Goal: Task Accomplishment & Management: Manage account settings

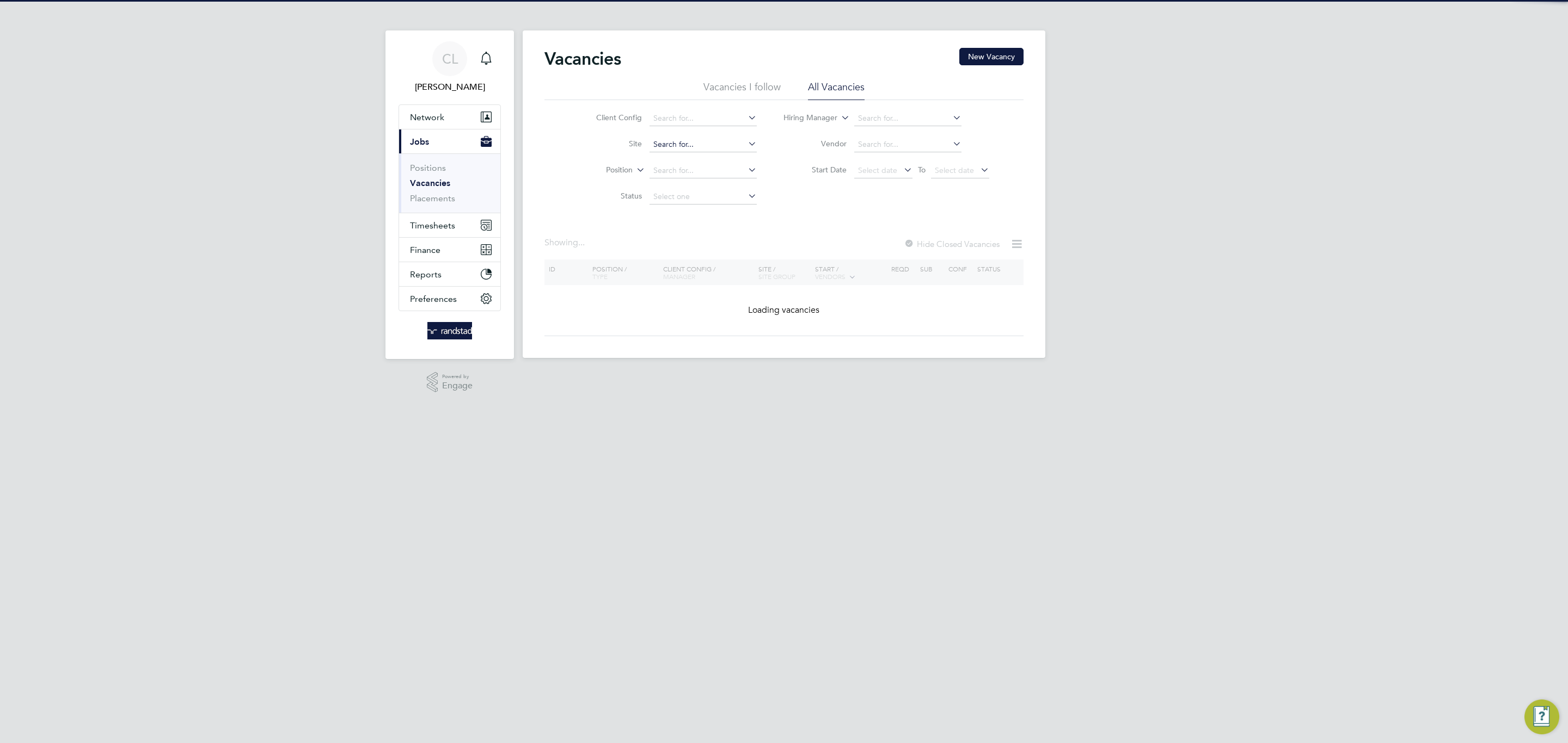
click at [687, 145] on input at bounding box center [702, 145] width 107 height 15
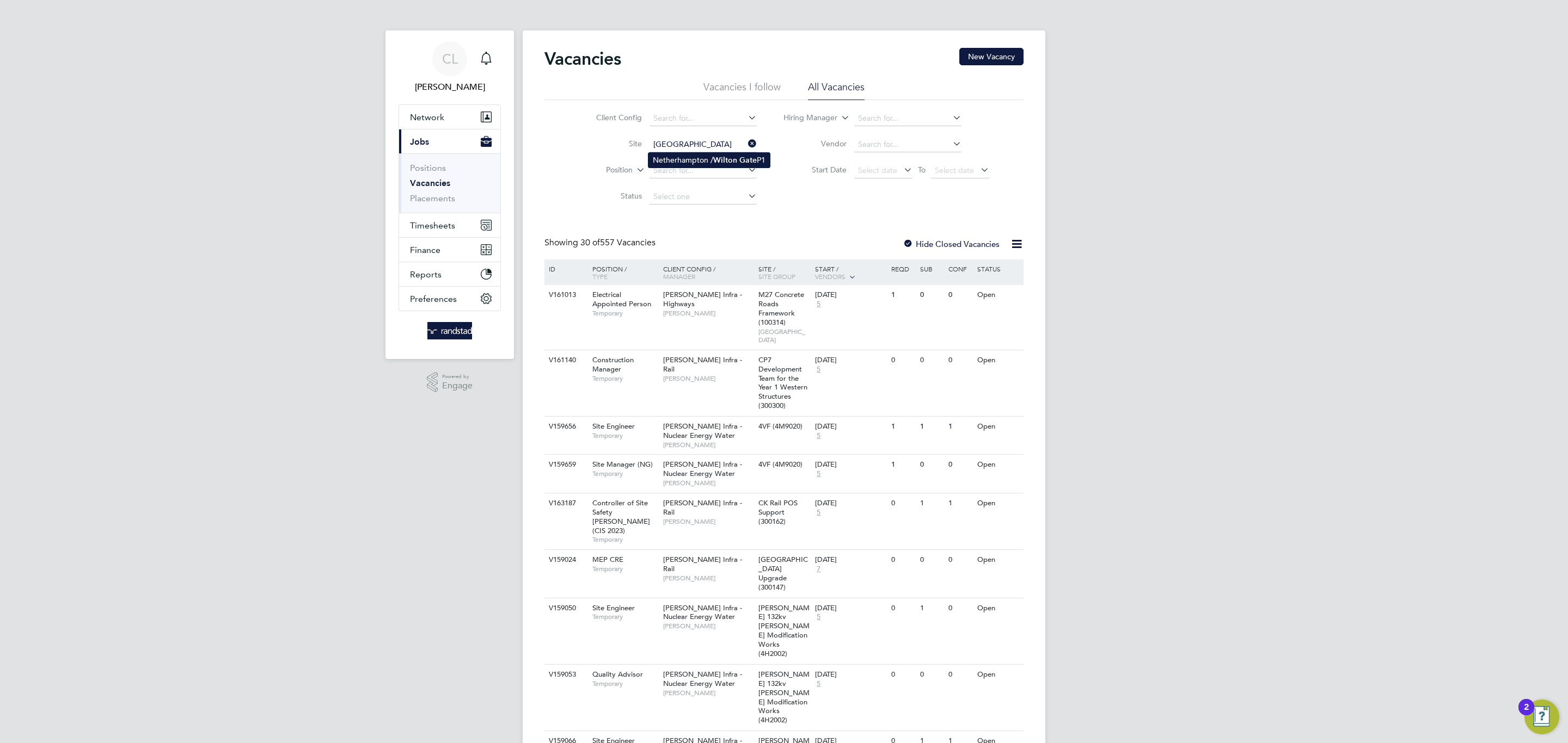
click at [687, 154] on li "Netherhampton / [GEOGRAPHIC_DATA] P1" at bounding box center [709, 160] width 122 height 15
type input "Netherhampton / [GEOGRAPHIC_DATA] P1"
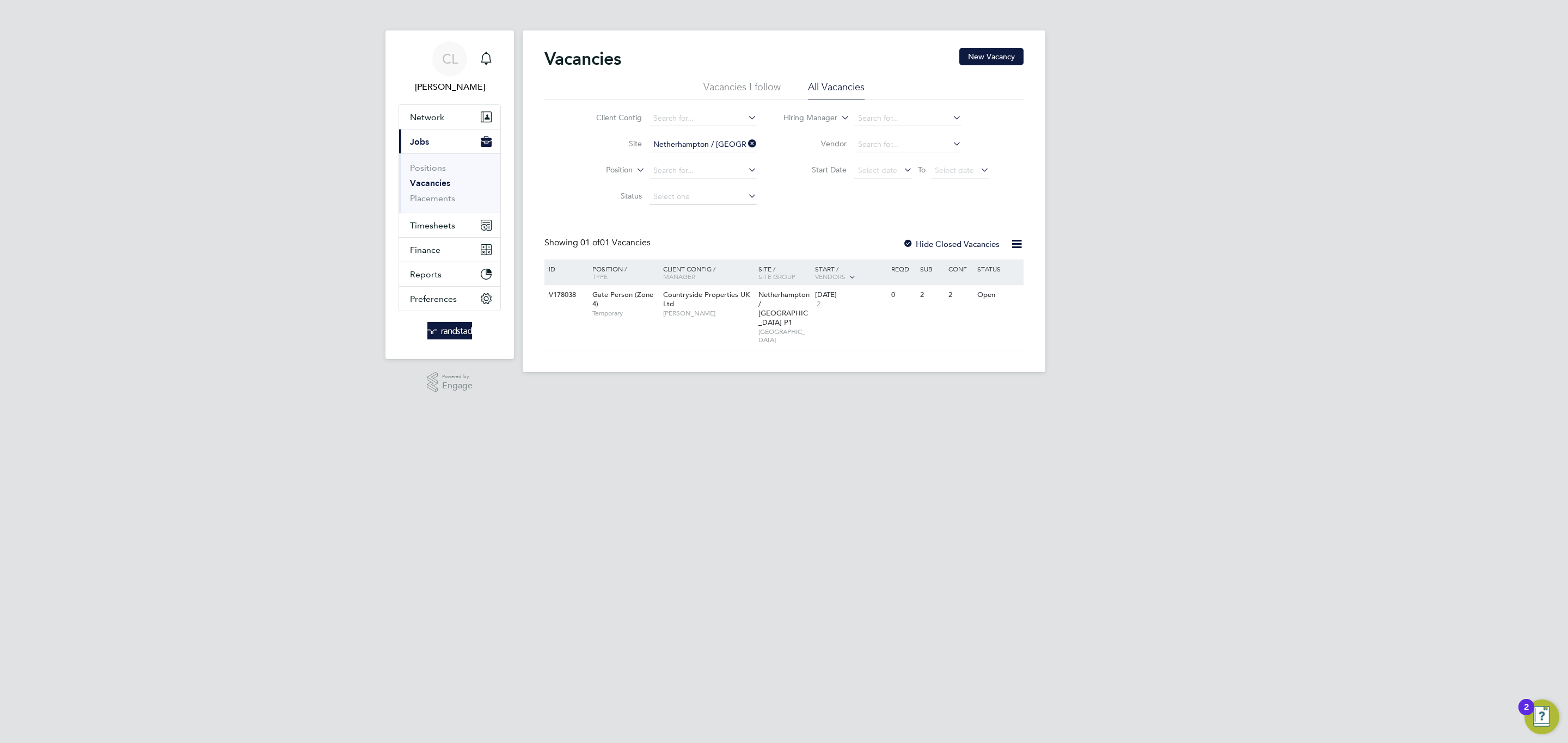
click at [910, 242] on div at bounding box center [908, 244] width 11 height 11
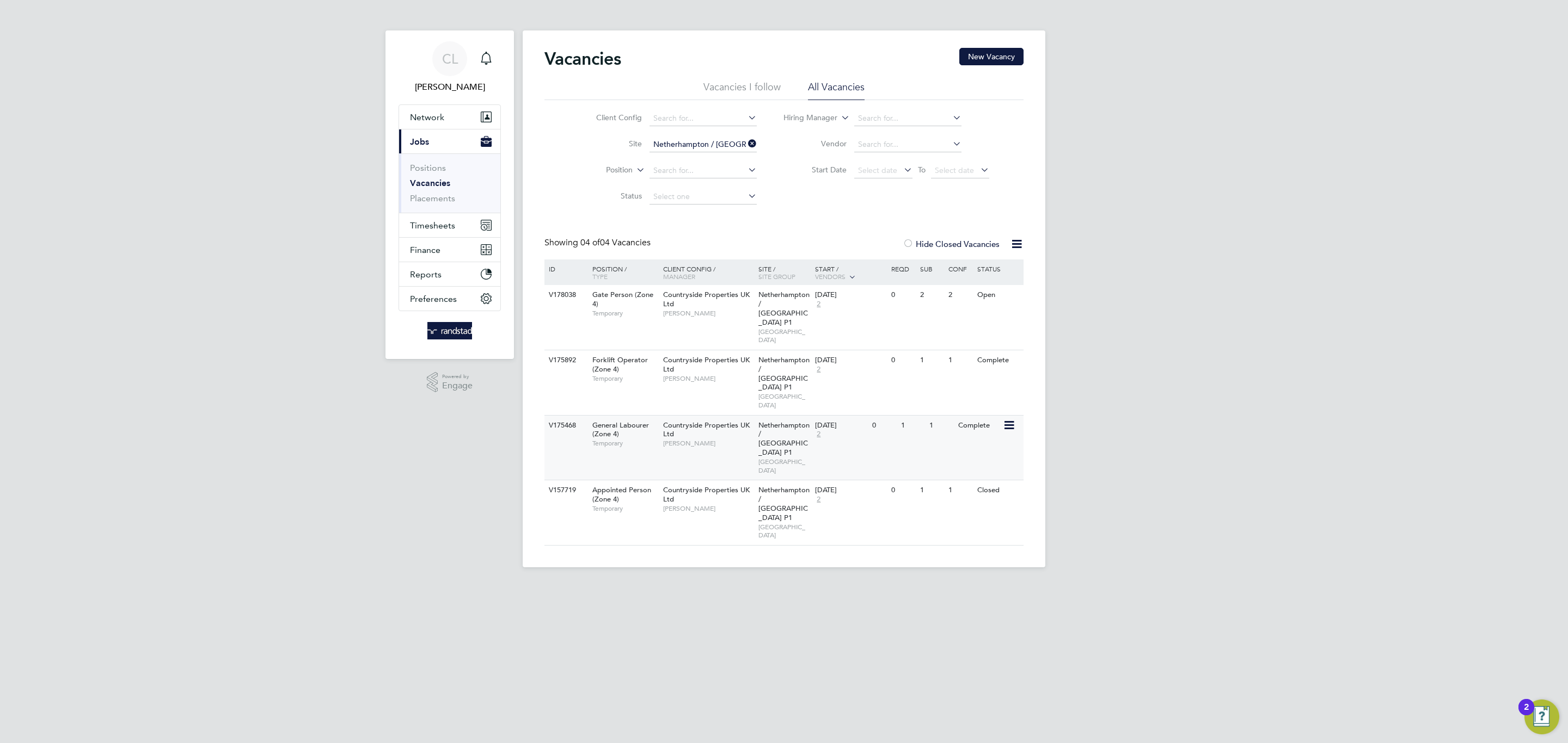
click at [748, 416] on div "Countryside Properties UK Ltd [PERSON_NAME]" at bounding box center [707, 435] width 95 height 38
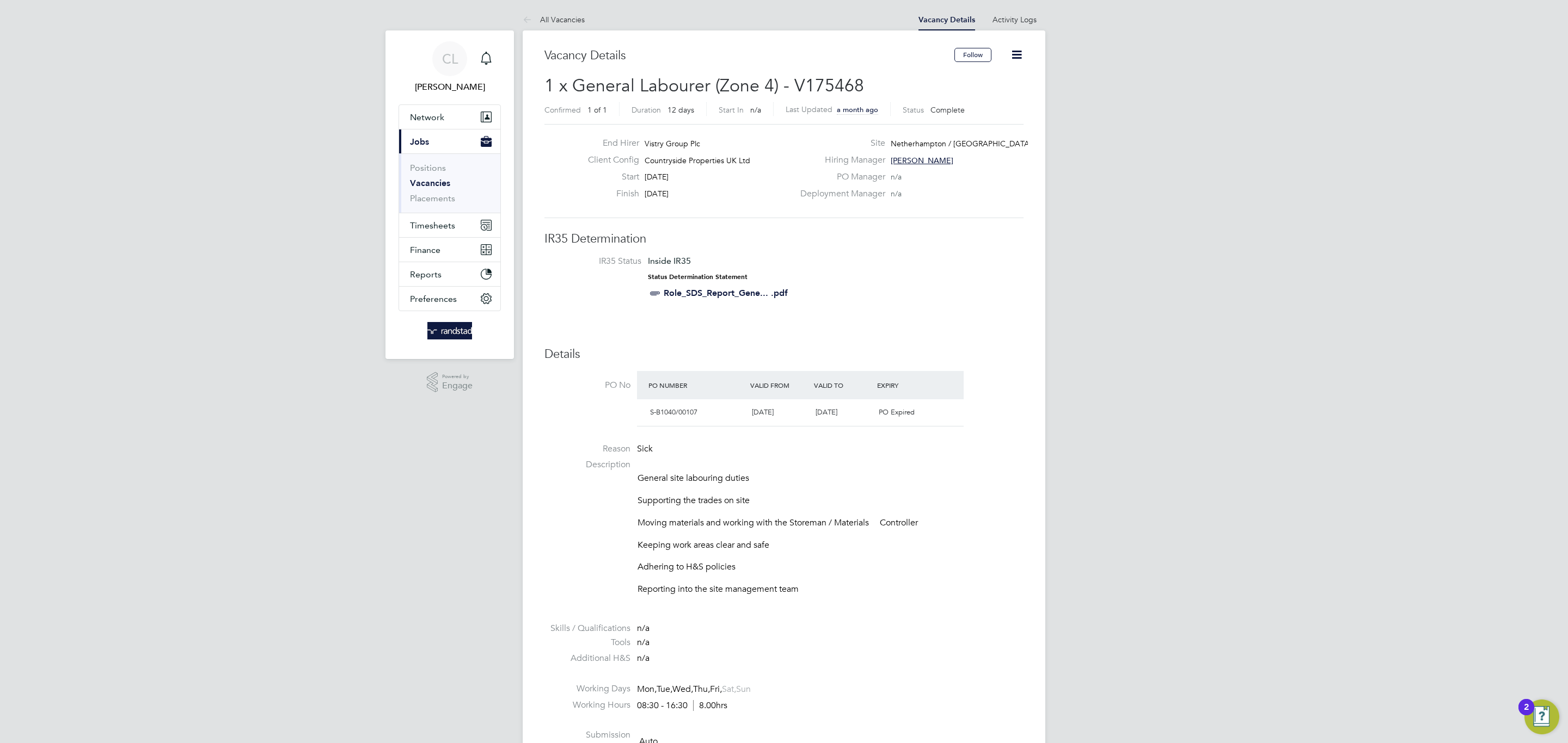
click at [1010, 60] on icon at bounding box center [1016, 54] width 13 height 13
click at [950, 403] on div "S-B1040/00107 01 Jul 2025 31 Jul 2025 PO Expired" at bounding box center [800, 413] width 327 height 27
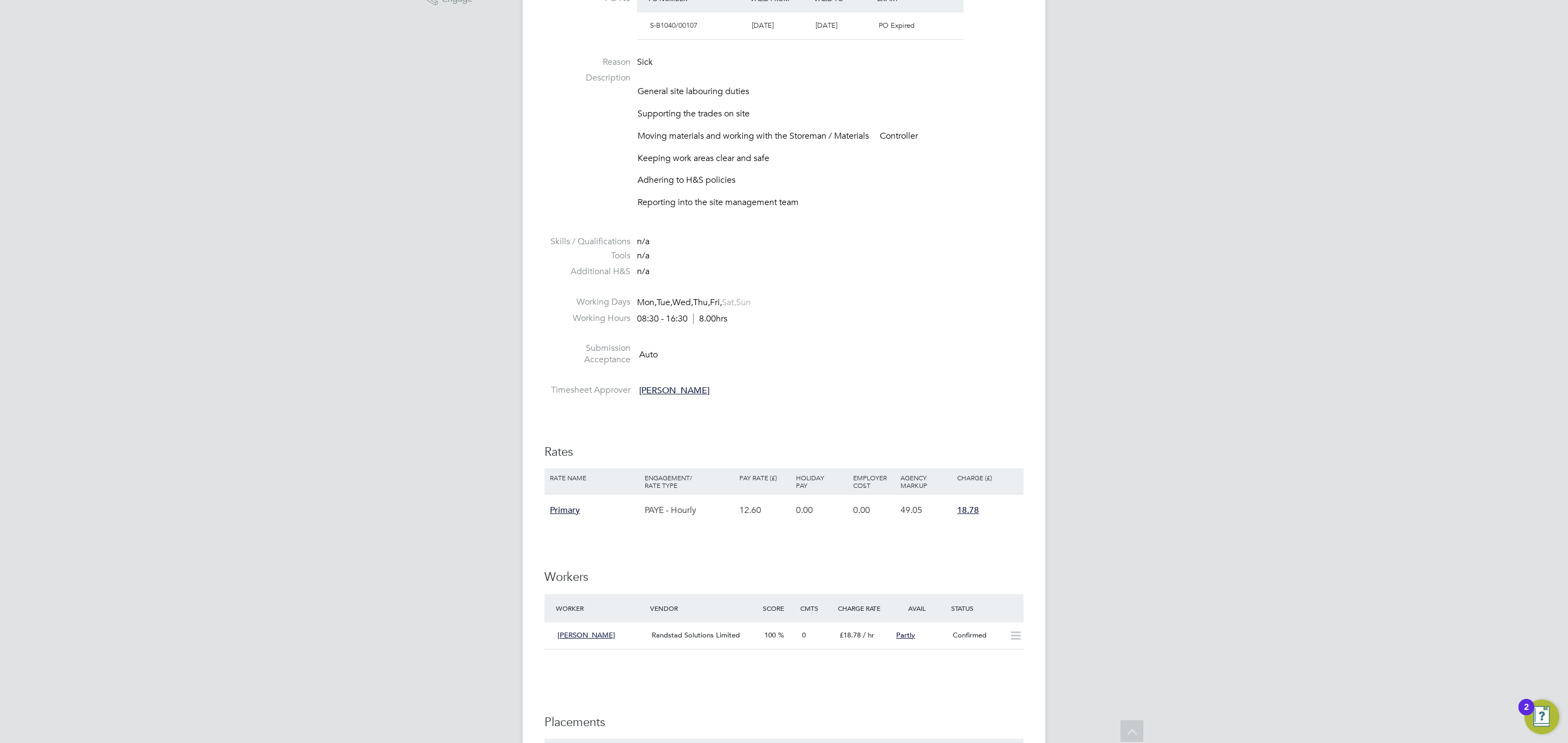
scroll to position [389, 0]
click at [745, 641] on div "Randstad Solutions Limited" at bounding box center [704, 634] width 113 height 18
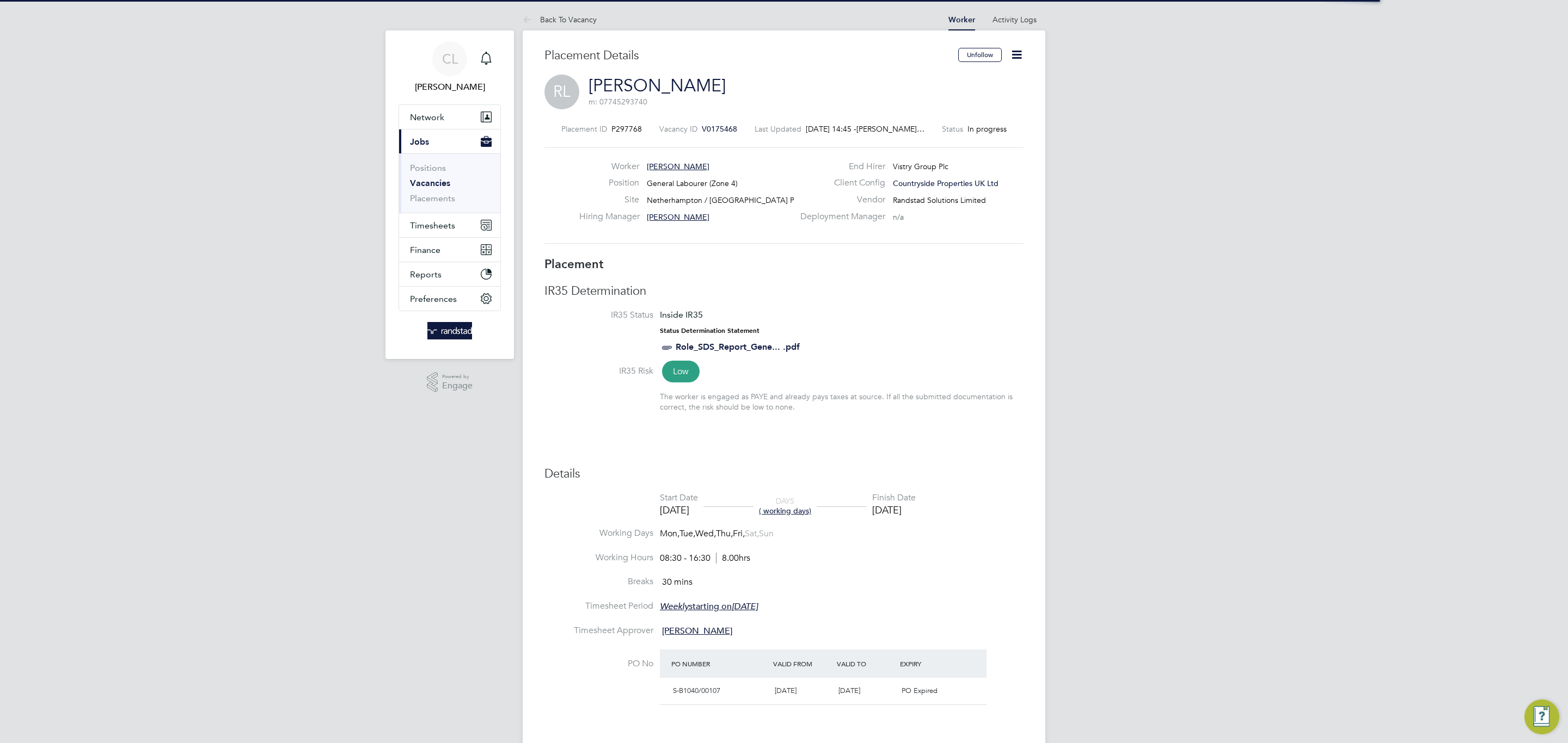
scroll to position [10, 195]
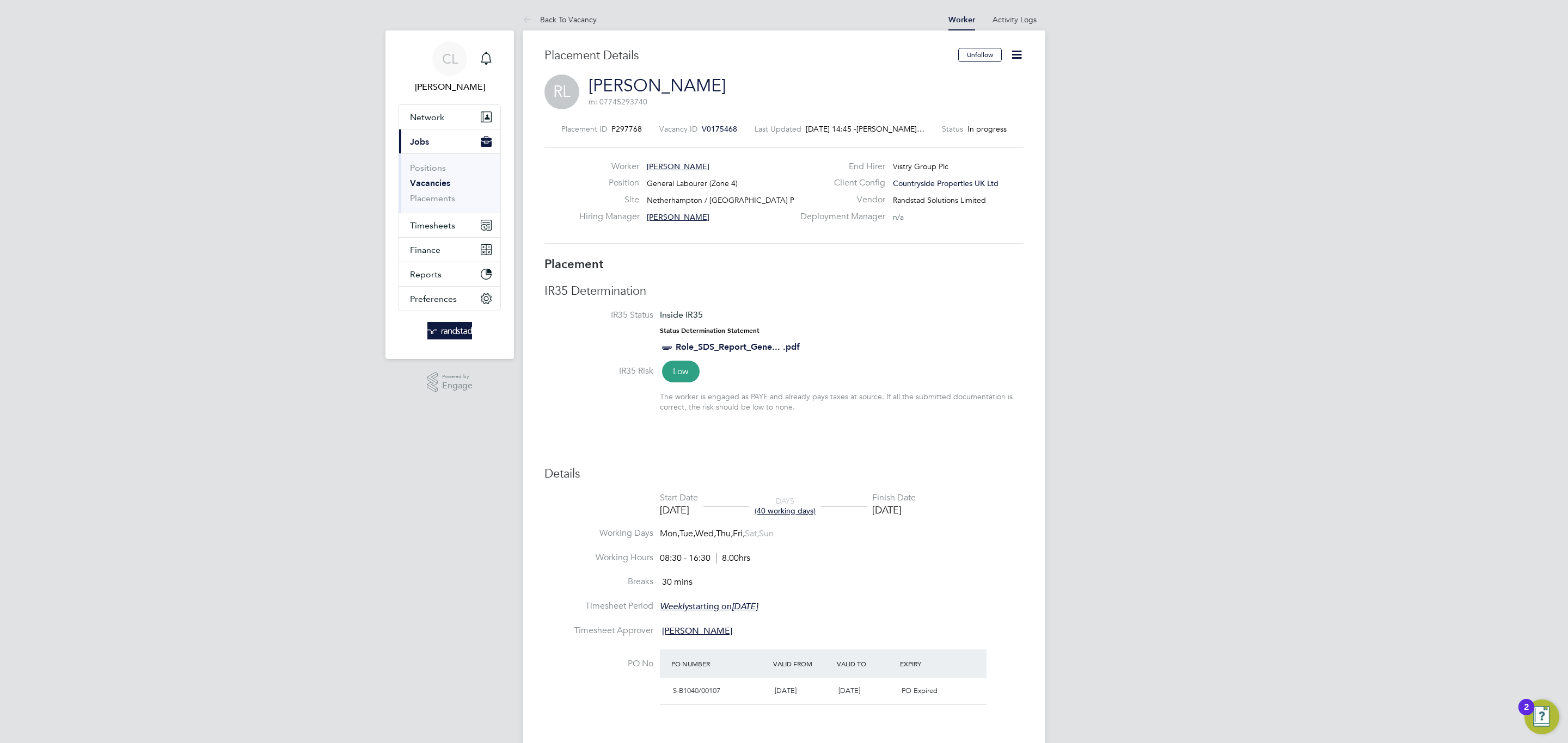
click at [1015, 55] on icon at bounding box center [1016, 54] width 13 height 13
click at [968, 74] on li "Edit Placement e" at bounding box center [981, 81] width 80 height 15
type input "[PERSON_NAME]"
type input "07 Jul 2025"
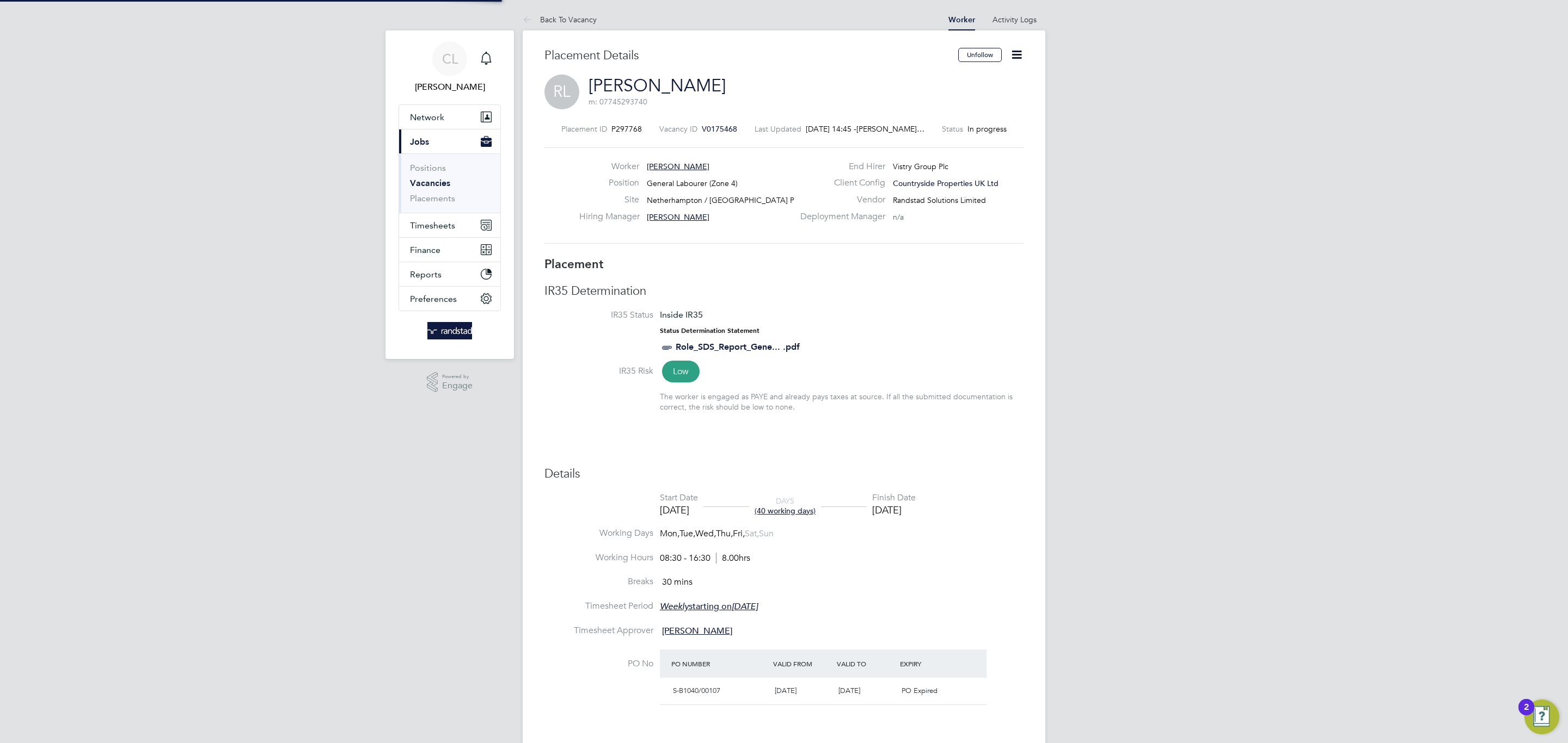
type input "31 Aug 2025"
type input "08:30"
type input "16:30"
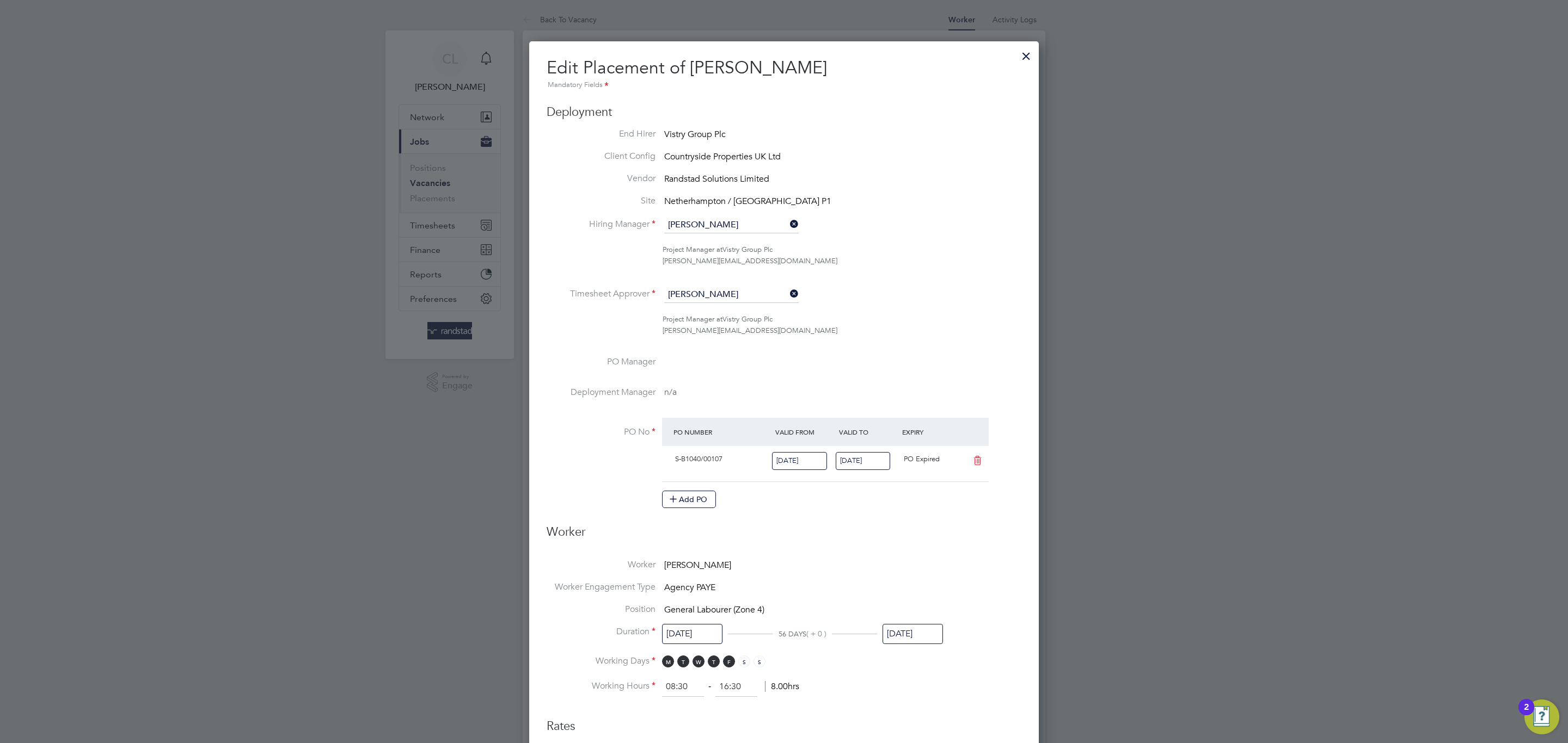
click at [1029, 59] on div at bounding box center [1026, 53] width 20 height 20
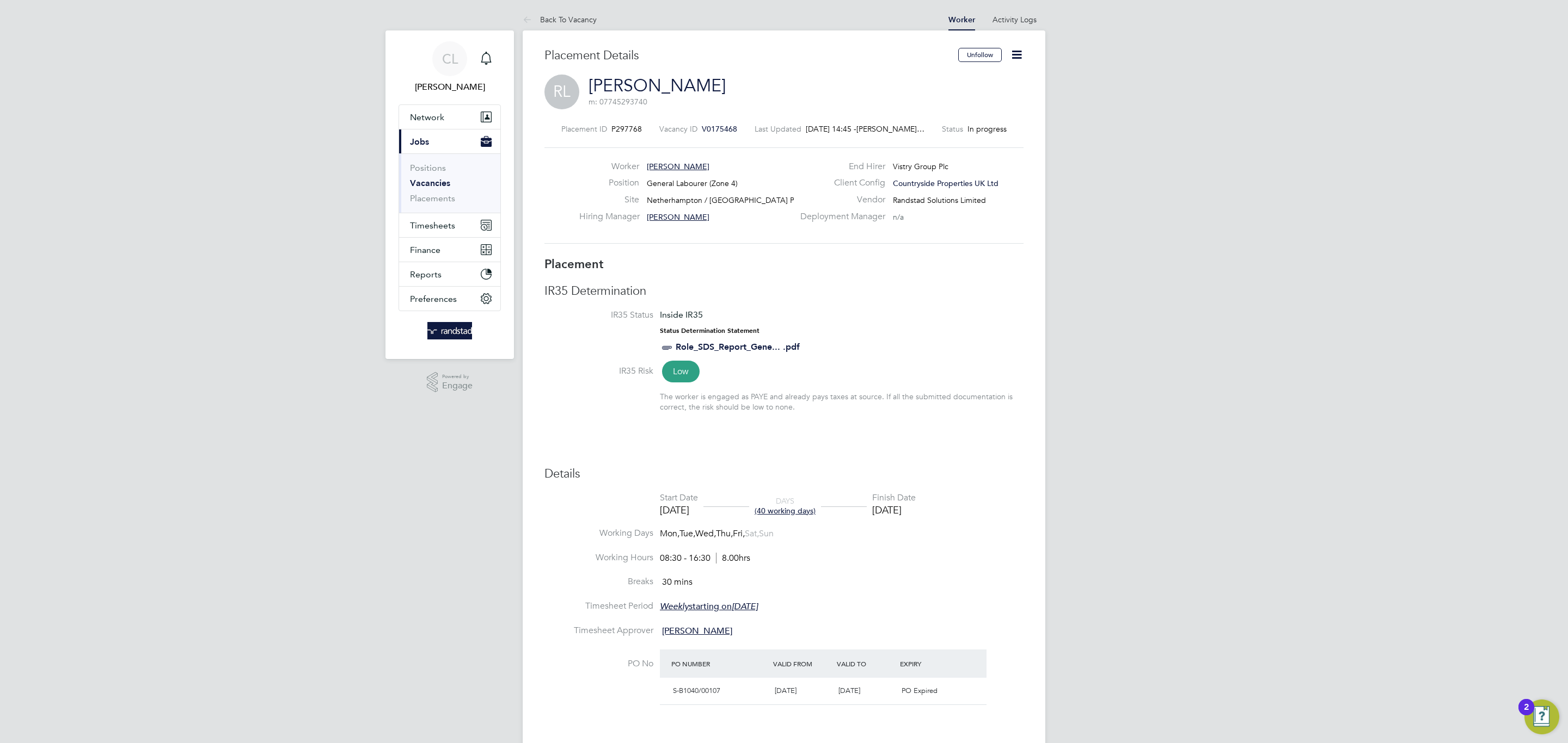
click at [1010, 57] on icon at bounding box center [1016, 54] width 13 height 13
click at [902, 280] on div "Placement IR35 Determination IR35 Status Inside IR35 Status Determination State…" at bounding box center [784, 557] width 479 height 601
